Goal: Information Seeking & Learning: Learn about a topic

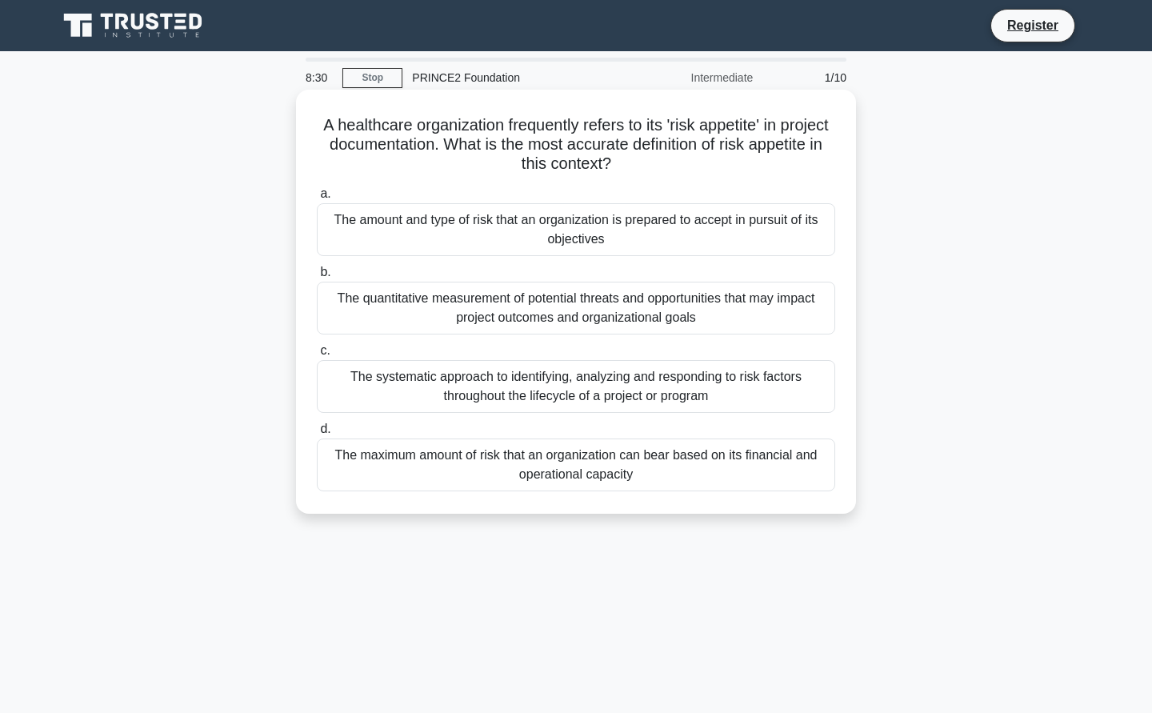
click at [781, 236] on div "The amount and type of risk that an organization is prepared to accept in pursu…" at bounding box center [576, 229] width 518 height 53
click at [317, 199] on input "a. The amount and type of risk that an organization is prepared to accept in pu…" at bounding box center [317, 194] width 0 height 10
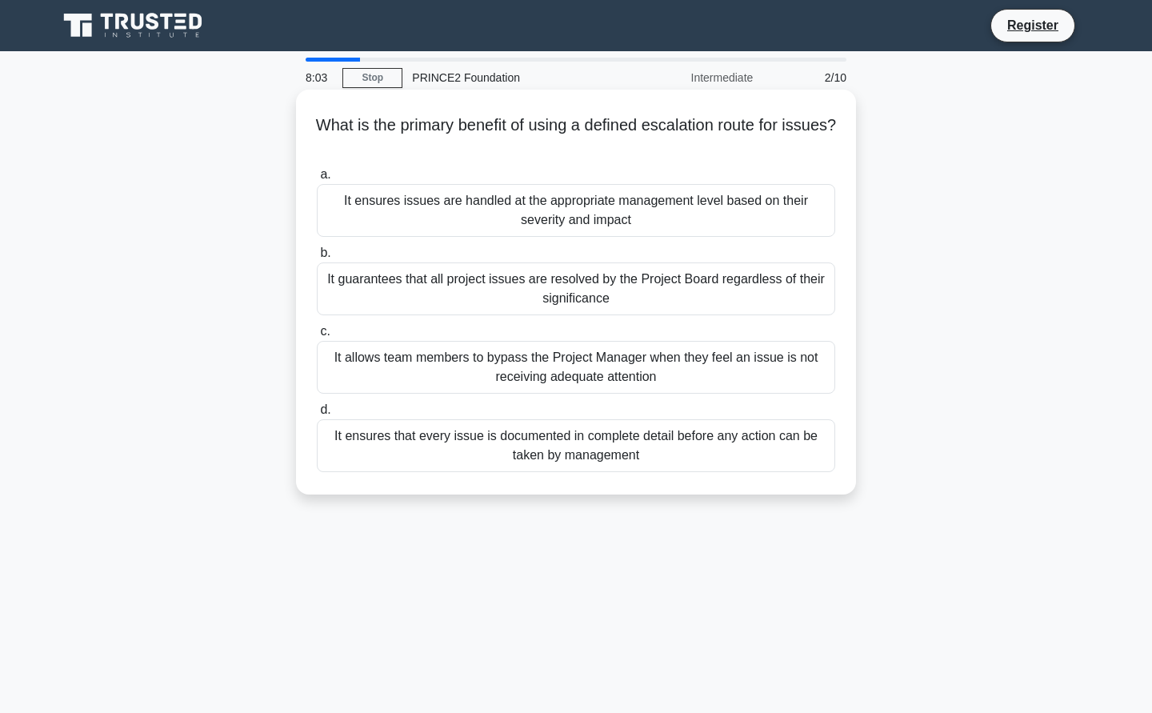
click at [812, 217] on div "It ensures issues are handled at the appropriate management level based on thei…" at bounding box center [576, 210] width 518 height 53
click at [317, 180] on input "a. It ensures issues are handled at the appropriate management level based on t…" at bounding box center [317, 175] width 0 height 10
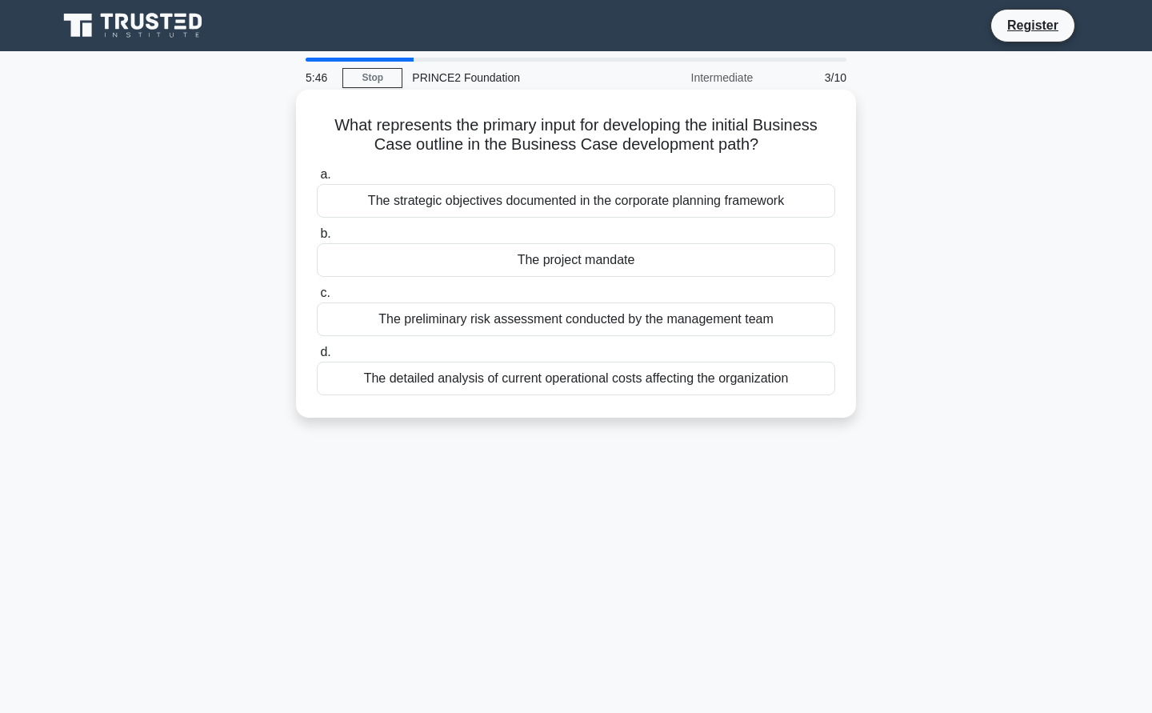
click at [809, 206] on div "The strategic objectives documented in the corporate planning framework" at bounding box center [576, 201] width 518 height 34
click at [317, 180] on input "a. The strategic objectives documented in the corporate planning framework" at bounding box center [317, 175] width 0 height 10
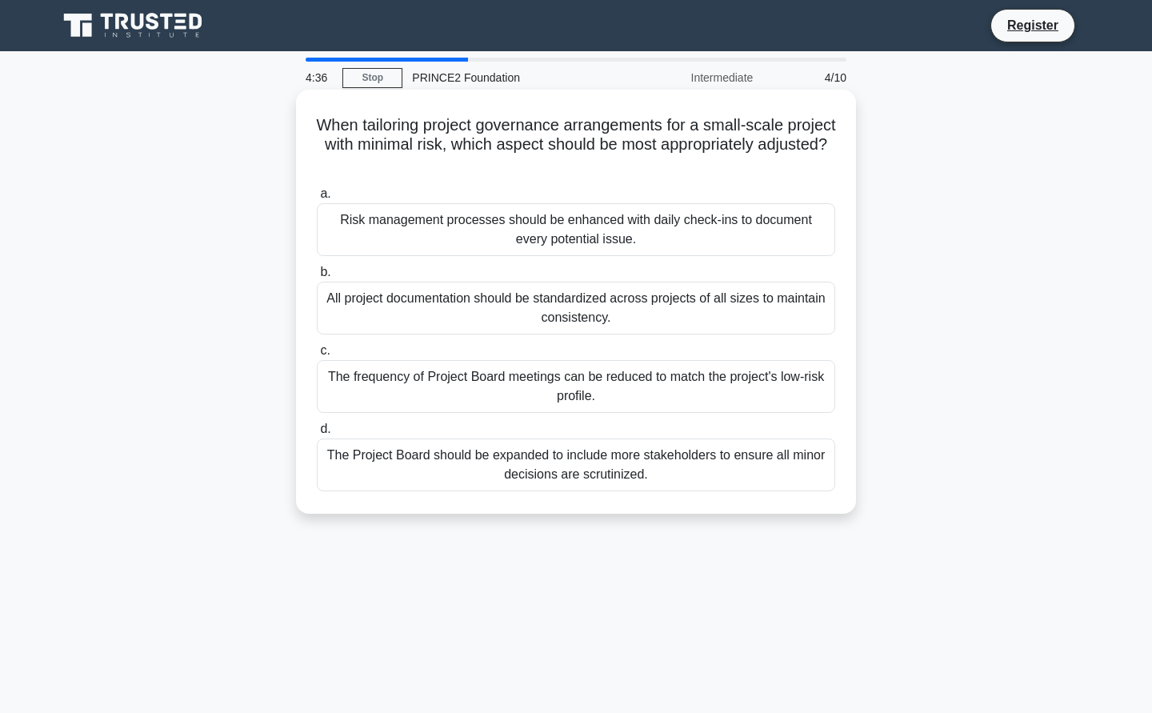
click at [802, 386] on div "The frequency of Project Board meetings can be reduced to match the project's l…" at bounding box center [576, 386] width 518 height 53
click at [317, 356] on input "c. The frequency of Project Board meetings can be reduced to match the project'…" at bounding box center [317, 350] width 0 height 10
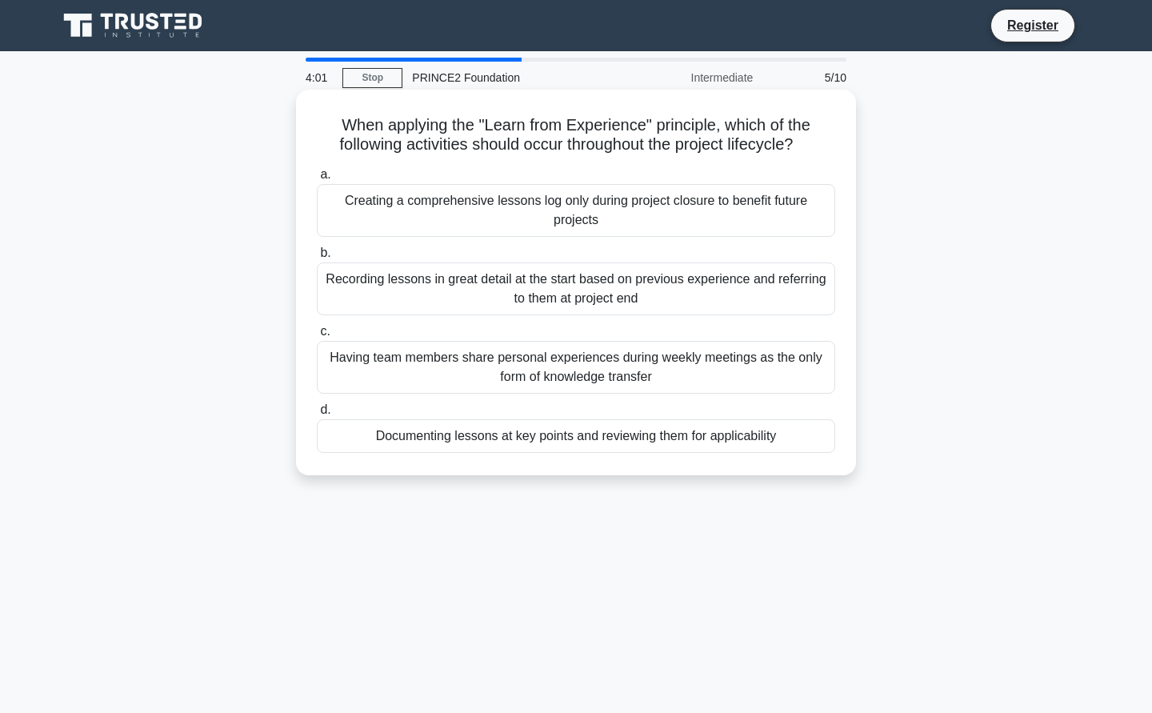
click at [797, 437] on div "Documenting lessons at key points and reviewing them for applicability" at bounding box center [576, 436] width 518 height 34
click at [317, 415] on input "d. Documenting lessons at key points and reviewing them for applicability" at bounding box center [317, 410] width 0 height 10
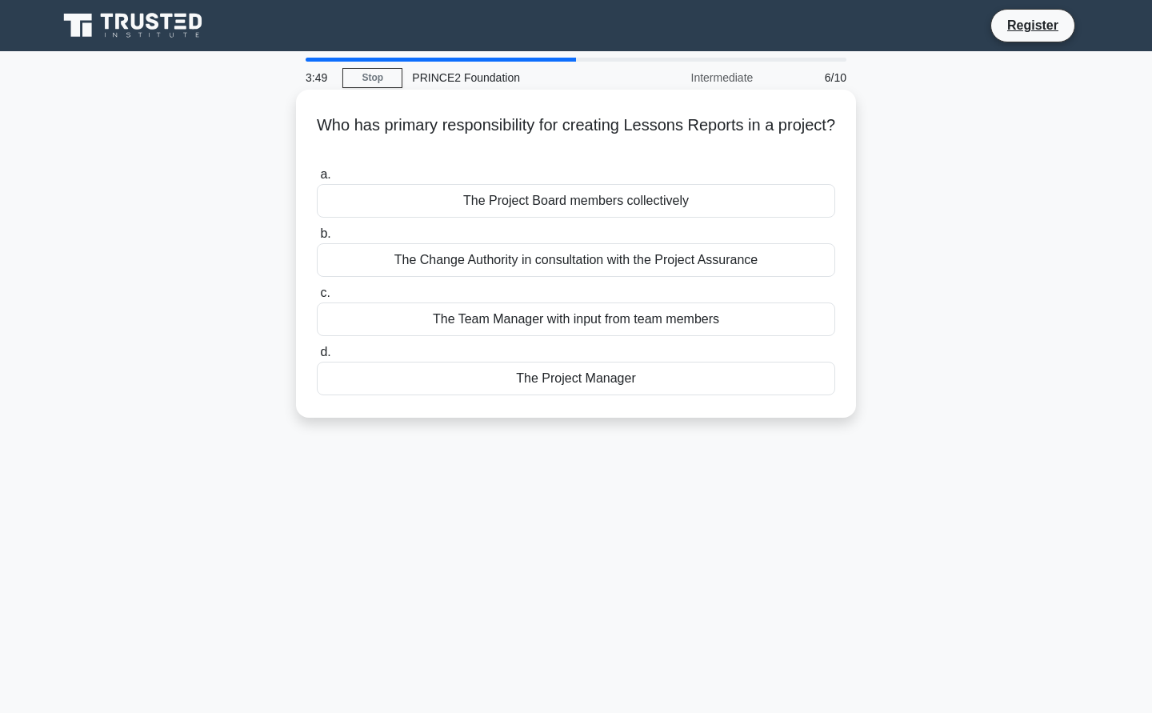
click at [789, 386] on div "The Project Manager" at bounding box center [576, 378] width 518 height 34
click at [317, 357] on input "d. The Project Manager" at bounding box center [317, 352] width 0 height 10
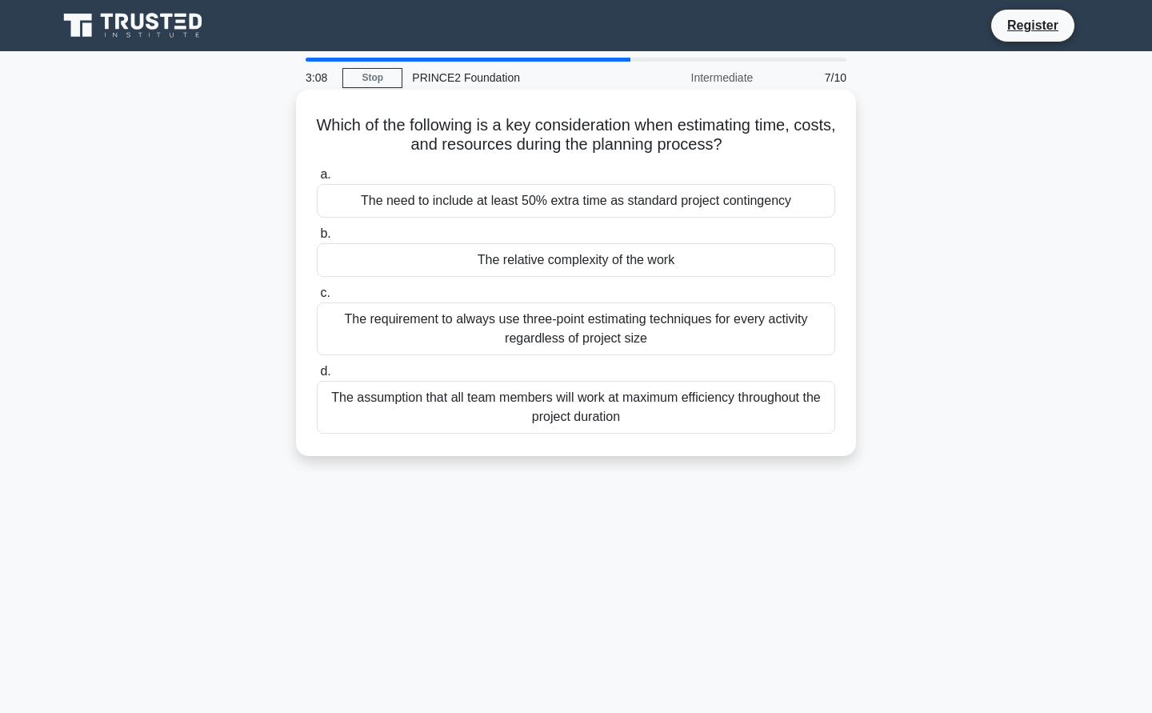
click at [813, 264] on div "The relative complexity of the work" at bounding box center [576, 260] width 518 height 34
click at [317, 239] on input "b. The relative complexity of the work" at bounding box center [317, 234] width 0 height 10
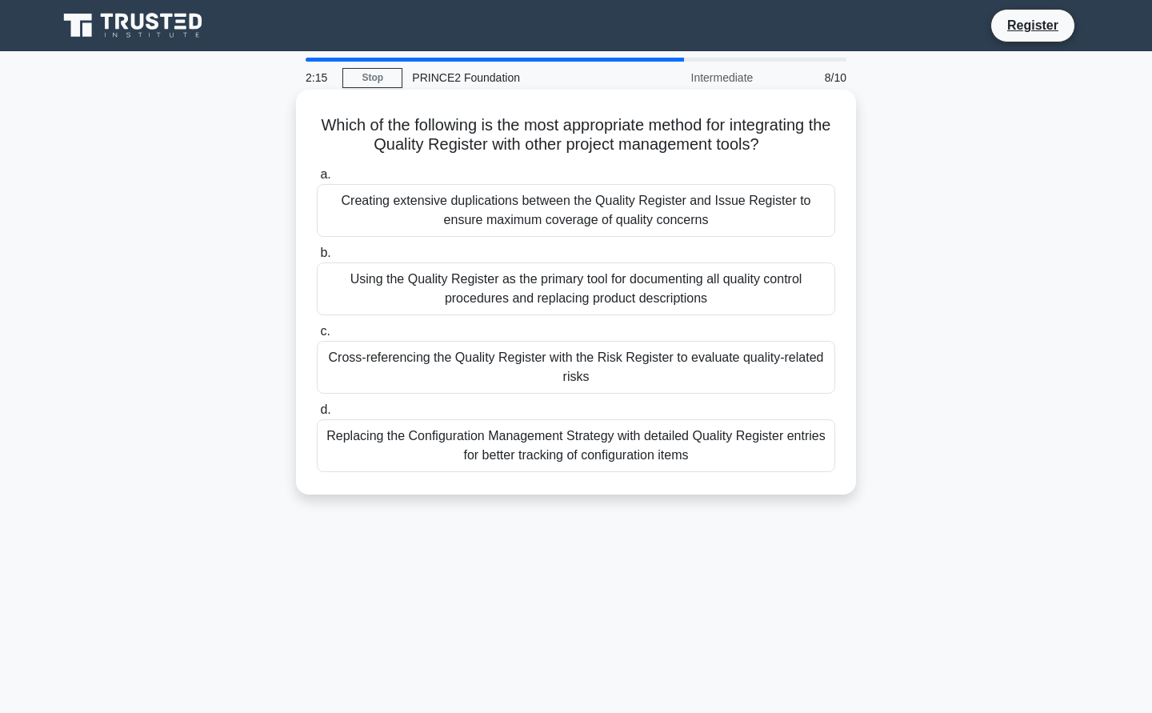
click at [807, 379] on div "Cross-referencing the Quality Register with the Risk Register to evaluate quali…" at bounding box center [576, 367] width 518 height 53
click at [317, 337] on input "c. Cross-referencing the Quality Register with the Risk Register to evaluate qu…" at bounding box center [317, 331] width 0 height 10
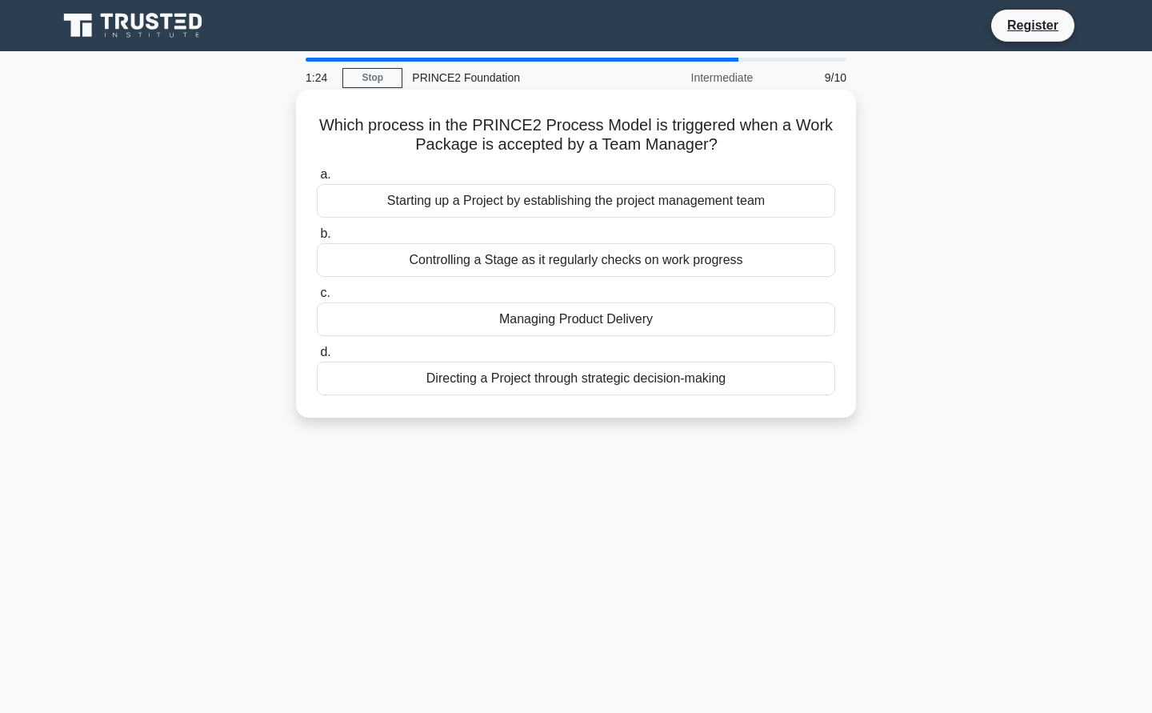
click at [805, 265] on div "Controlling a Stage as it regularly checks on work progress" at bounding box center [576, 260] width 518 height 34
click at [317, 239] on input "b. Controlling a Stage as it regularly checks on work progress" at bounding box center [317, 234] width 0 height 10
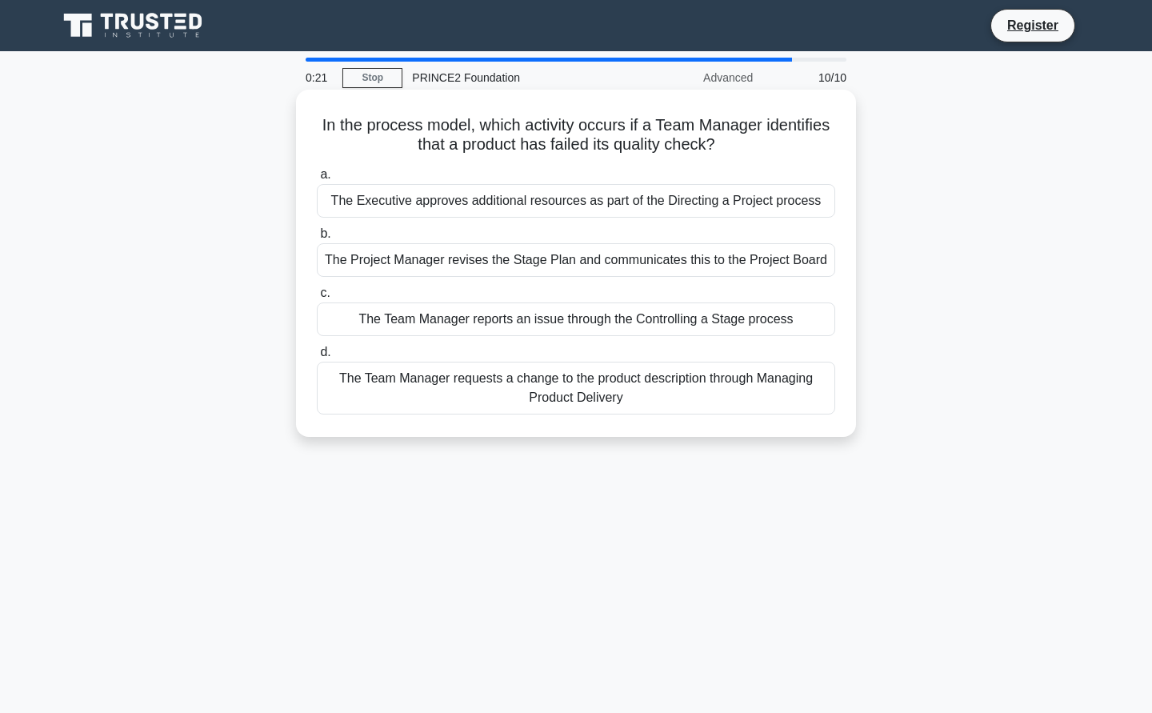
click at [805, 322] on div "The Team Manager reports an issue through the Controlling a Stage process" at bounding box center [576, 319] width 518 height 34
click at [317, 298] on input "c. The Team Manager reports an issue through the Controlling a Stage process" at bounding box center [317, 293] width 0 height 10
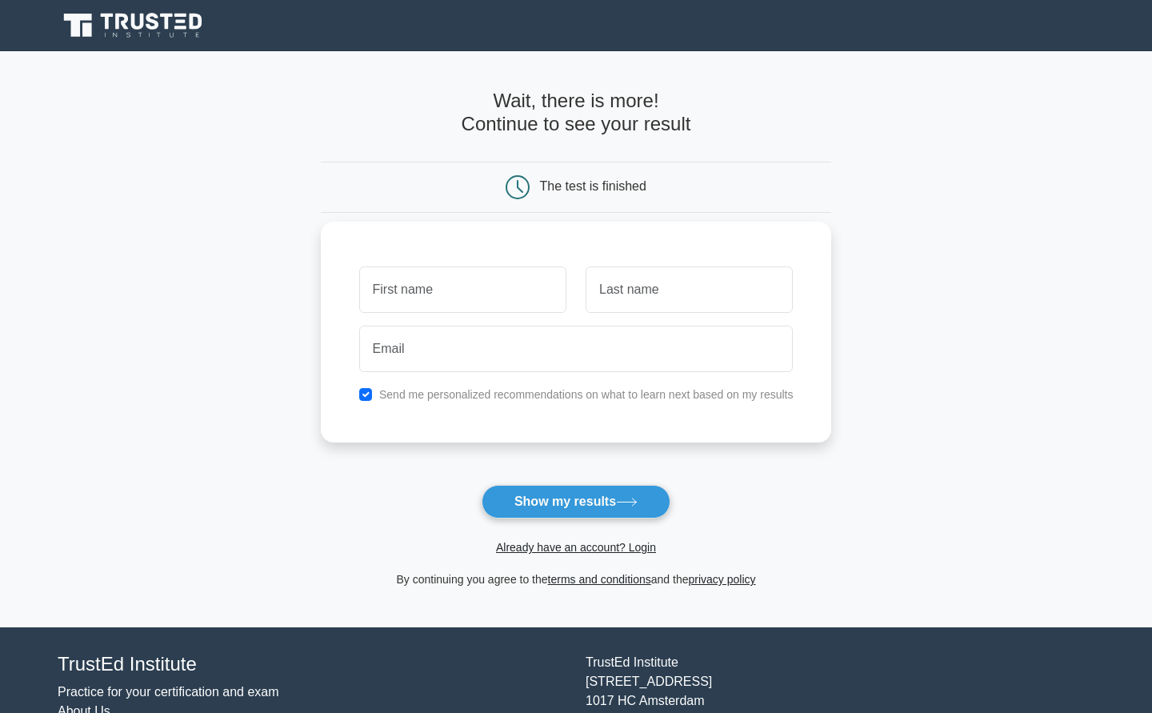
click at [504, 296] on input "text" at bounding box center [462, 289] width 207 height 46
type input "[PERSON_NAME]"
click at [661, 301] on input "text" at bounding box center [688, 289] width 207 height 46
type input "W"
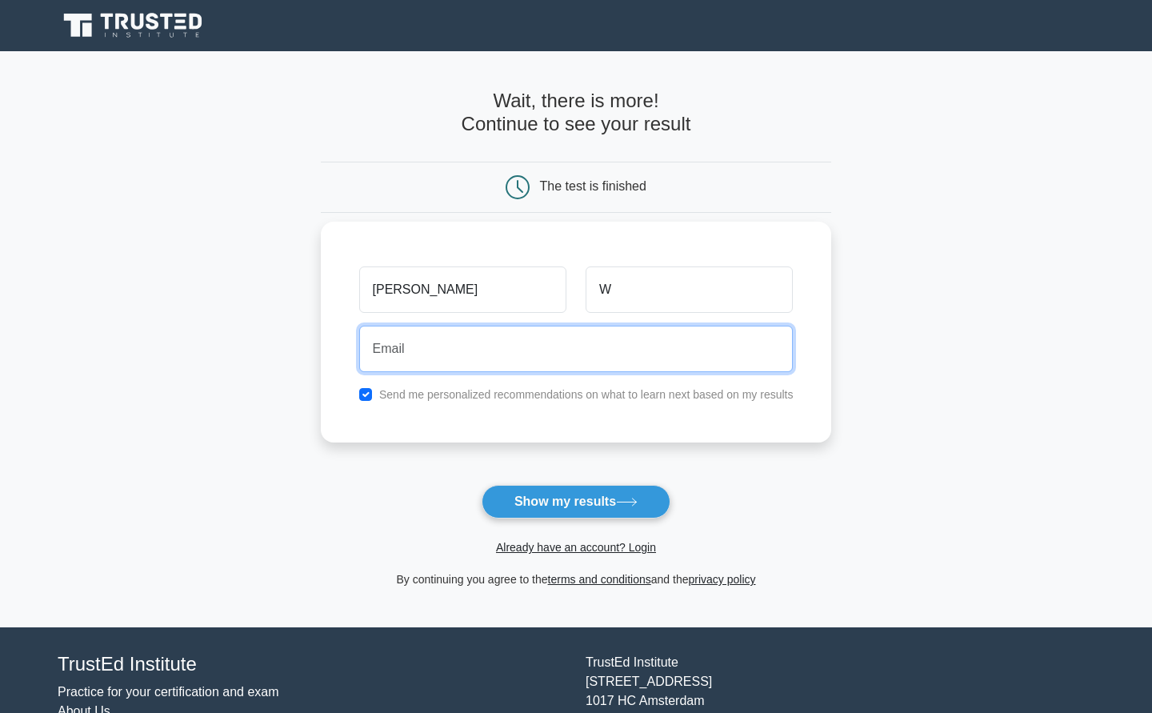
click at [552, 353] on input "email" at bounding box center [576, 348] width 434 height 46
type input "kya.kingw@gmail.com"
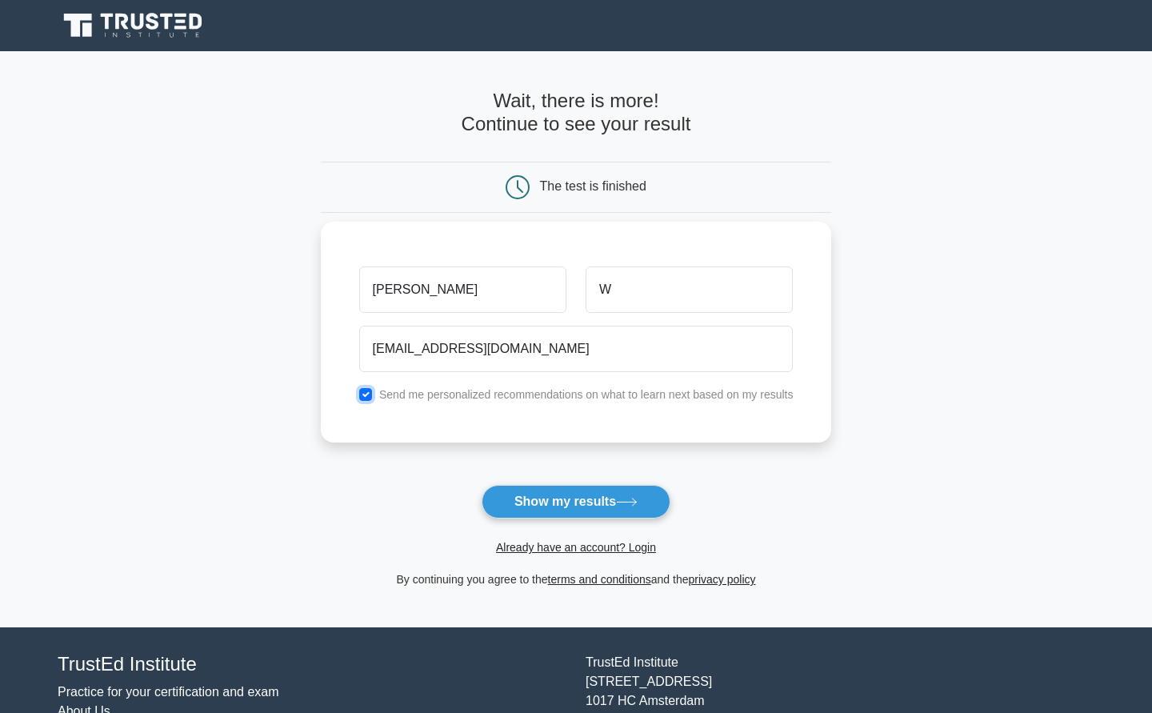
click at [364, 394] on input "checkbox" at bounding box center [365, 394] width 13 height 13
checkbox input "false"
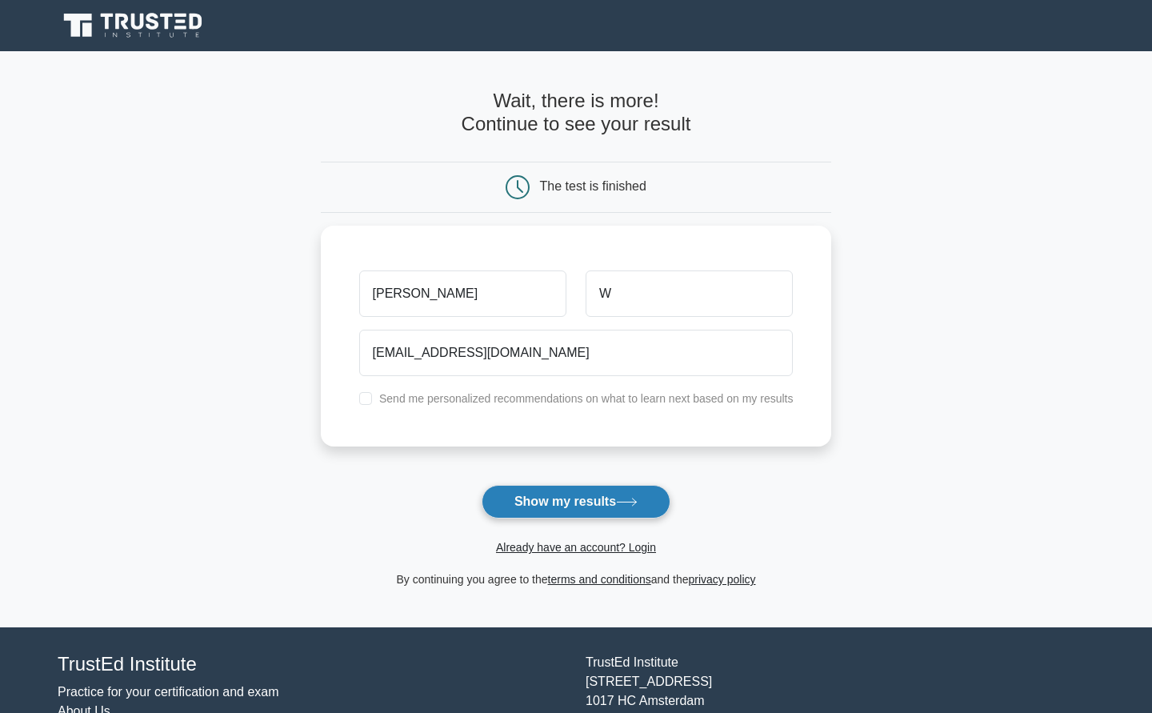
click at [632, 501] on icon at bounding box center [627, 501] width 22 height 9
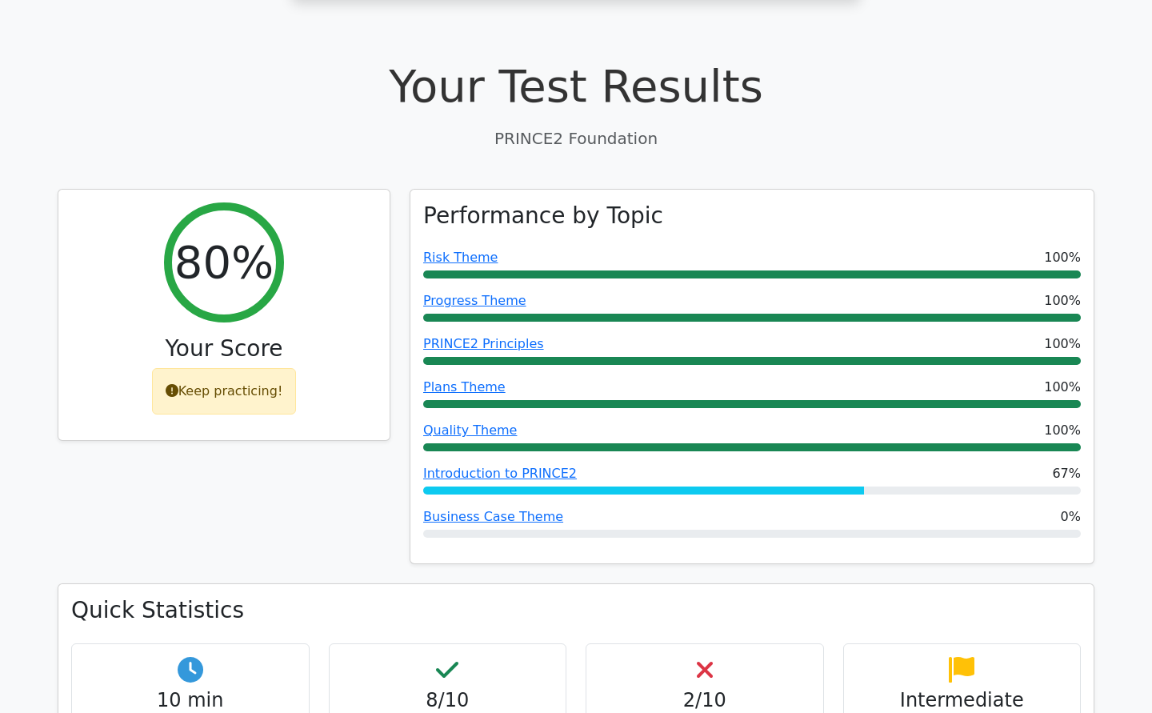
scroll to position [488, 0]
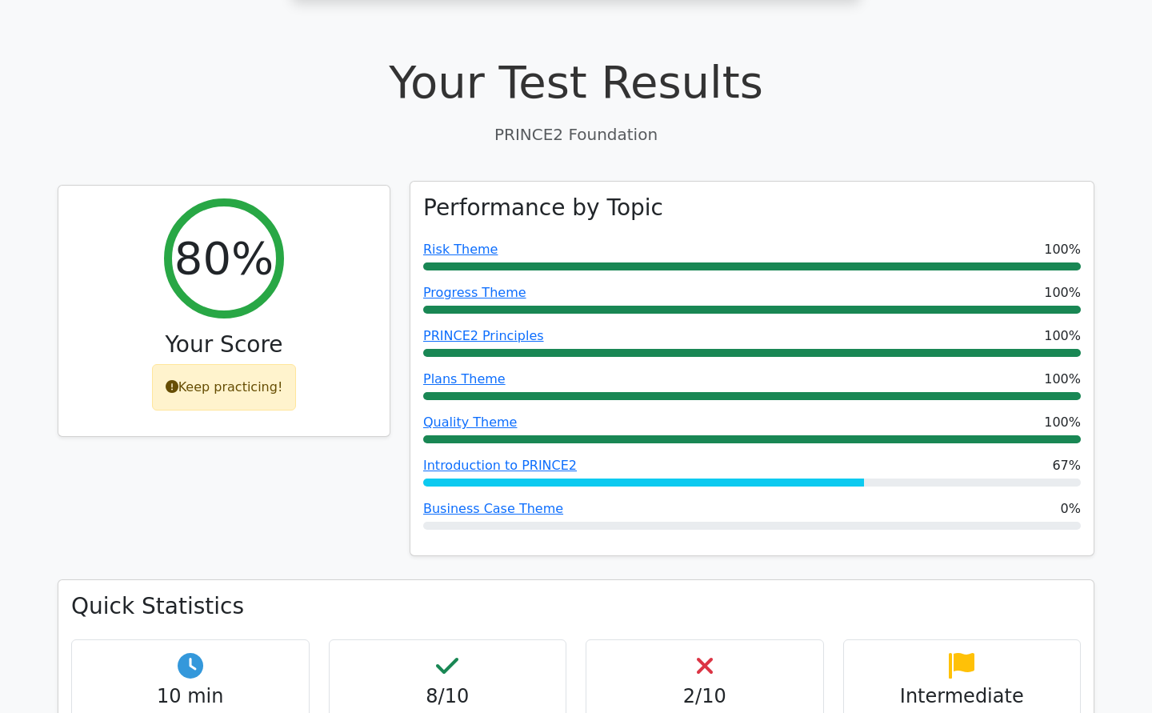
click at [613, 456] on div "Introduction to PRINCE2 67%" at bounding box center [751, 465] width 657 height 19
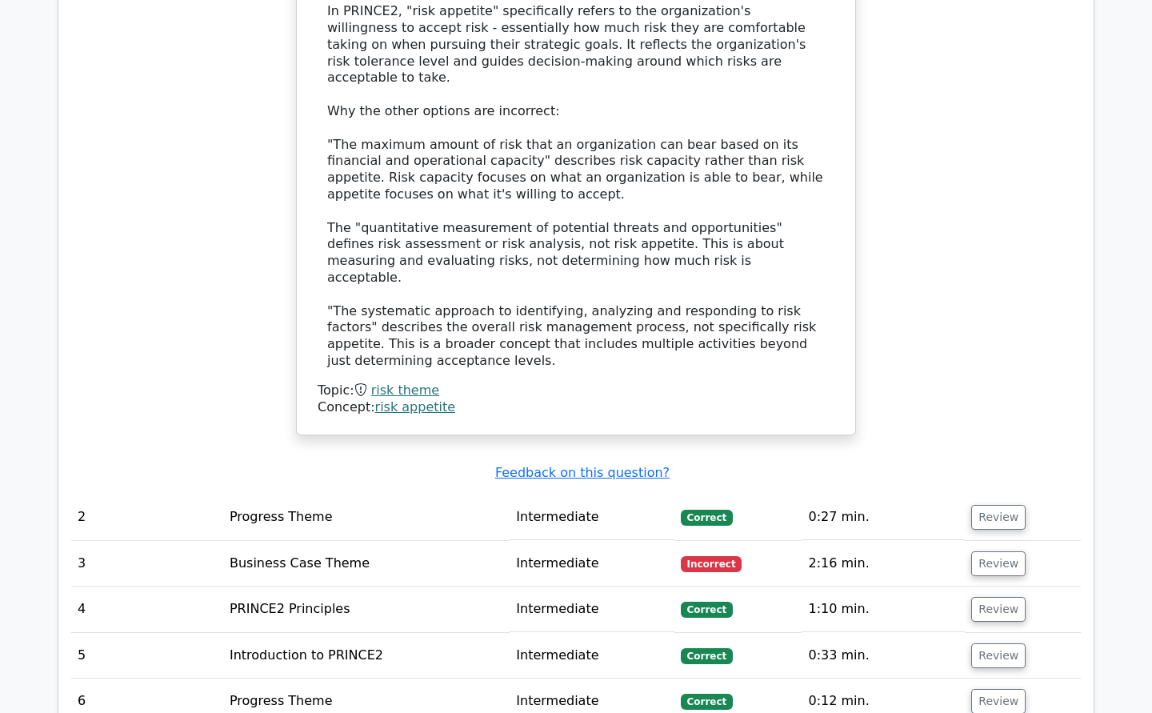
scroll to position [1940, 0]
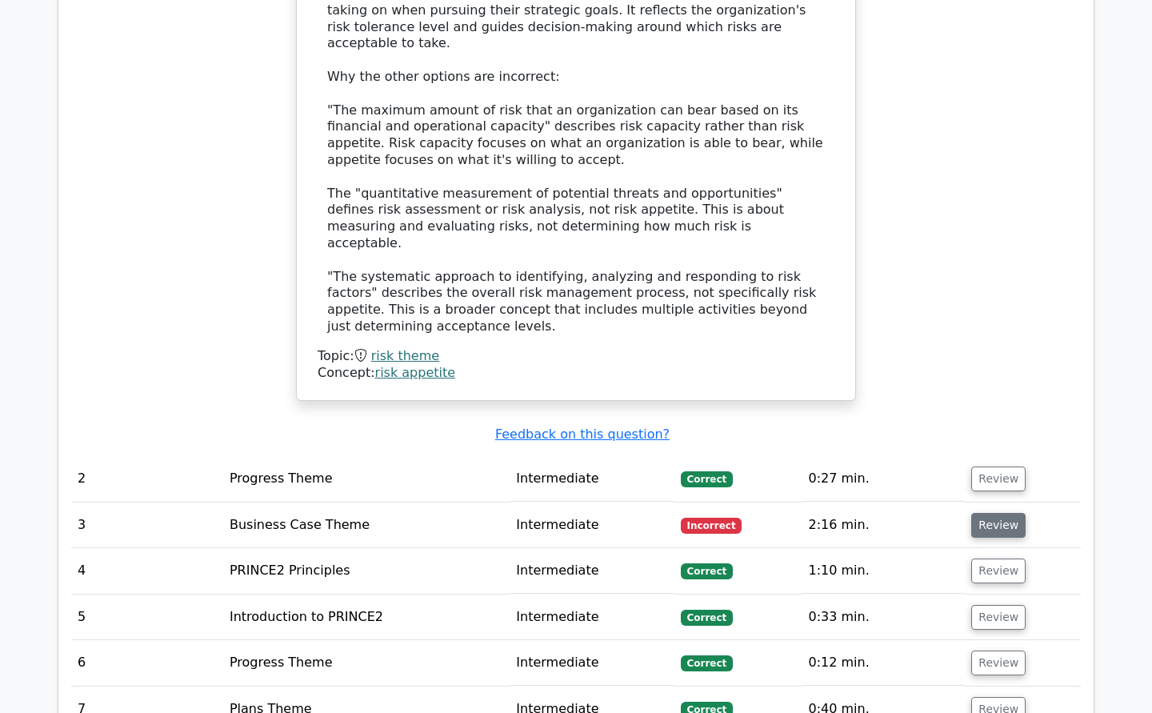
click at [972, 513] on button "Review" at bounding box center [998, 525] width 54 height 25
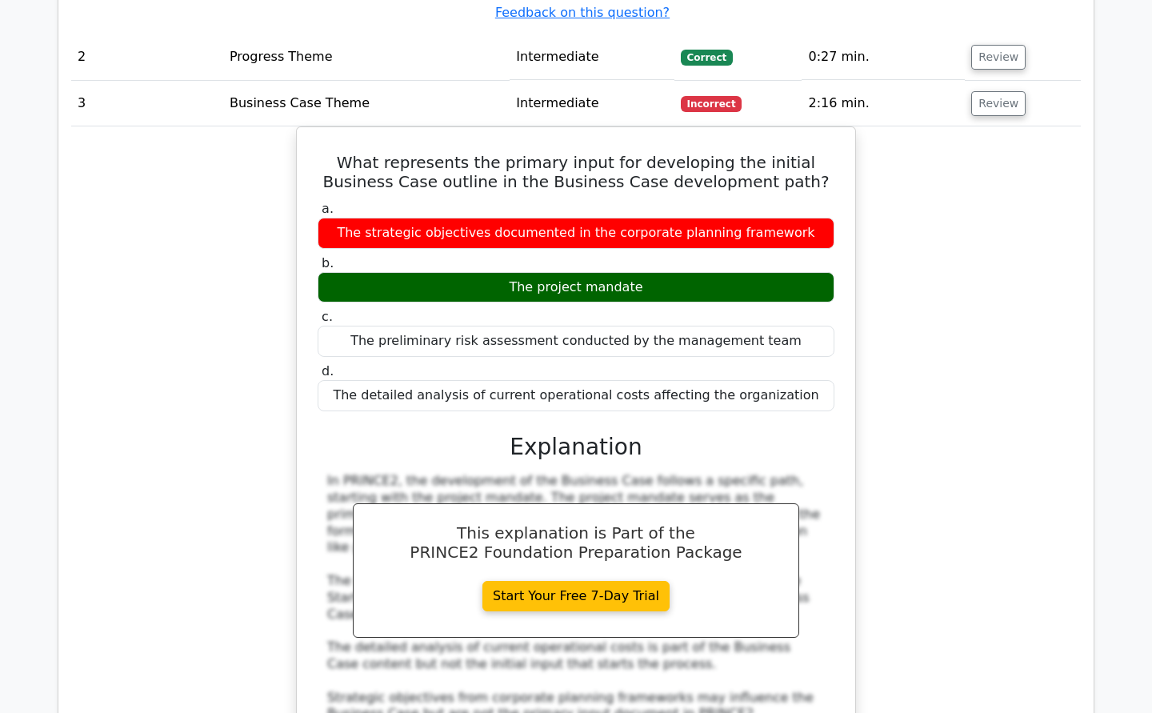
scroll to position [2365, 0]
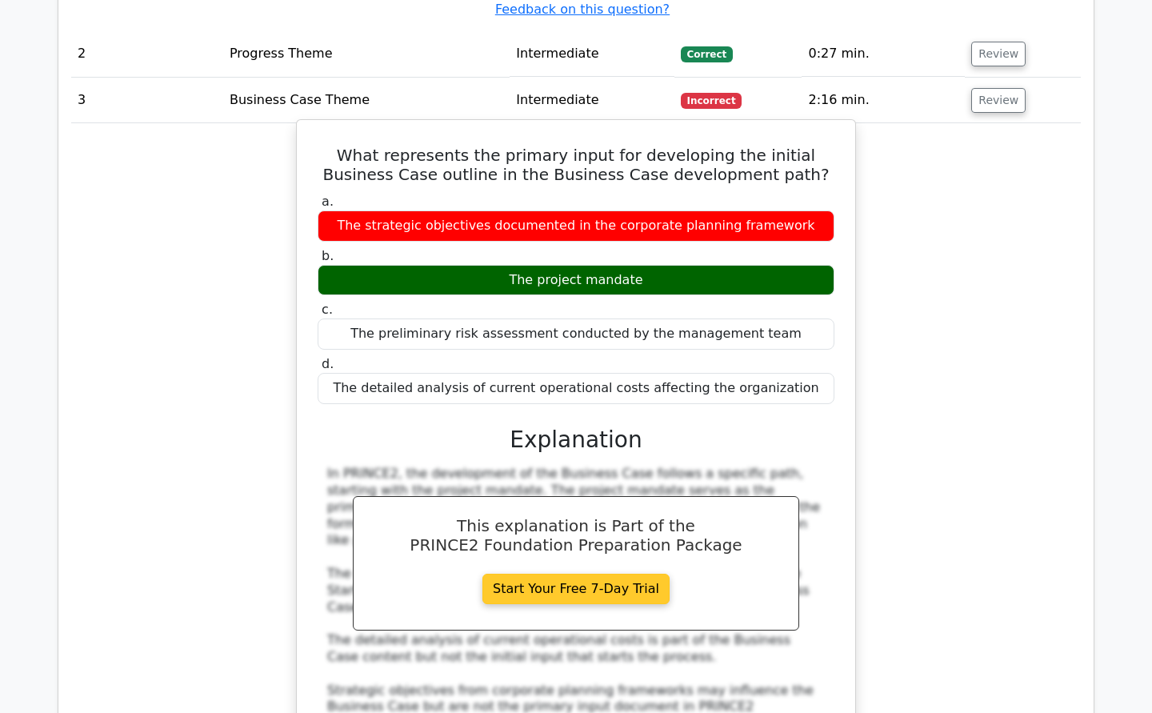
click at [529, 573] on link "Start Your Free 7-Day Trial" at bounding box center [575, 588] width 187 height 30
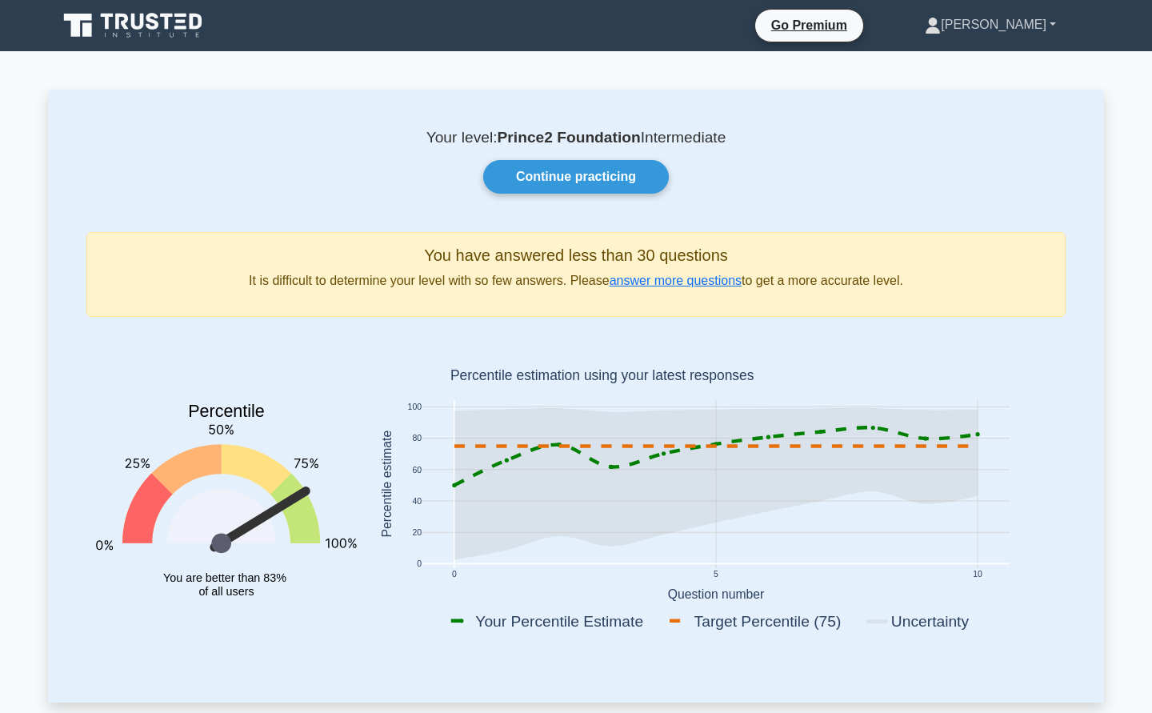
click at [1029, 39] on link "[PERSON_NAME]" at bounding box center [990, 25] width 208 height 32
drag, startPoint x: 800, startPoint y: 126, endPoint x: 780, endPoint y: 70, distance: 59.4
click at [800, 126] on div "Your level: Prince2 Foundation Intermediate Continue practicing You have answer…" at bounding box center [576, 396] width 1056 height 612
